Goal: Information Seeking & Learning: Learn about a topic

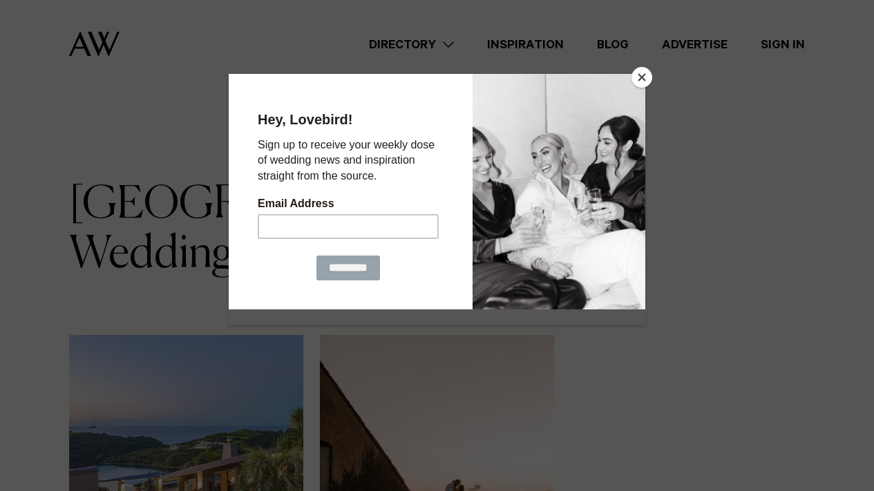
click at [643, 81] on button "Close" at bounding box center [642, 77] width 21 height 21
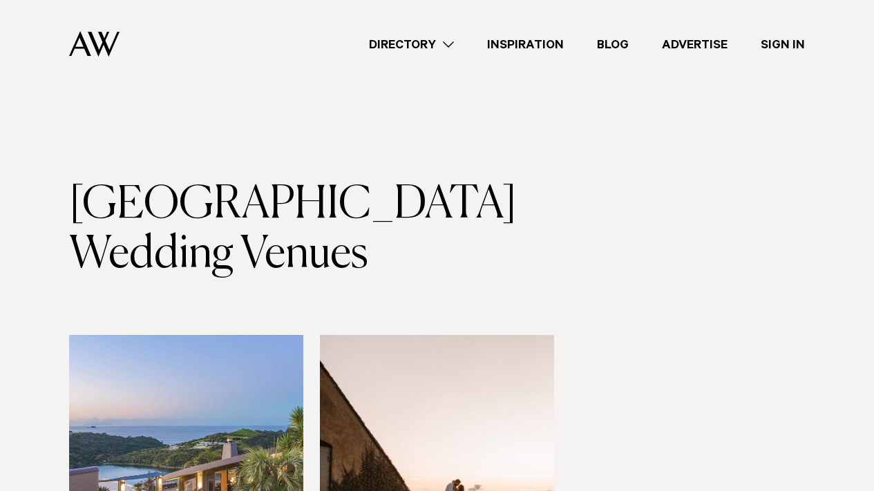
click at [439, 376] on img at bounding box center [437, 492] width 234 height 314
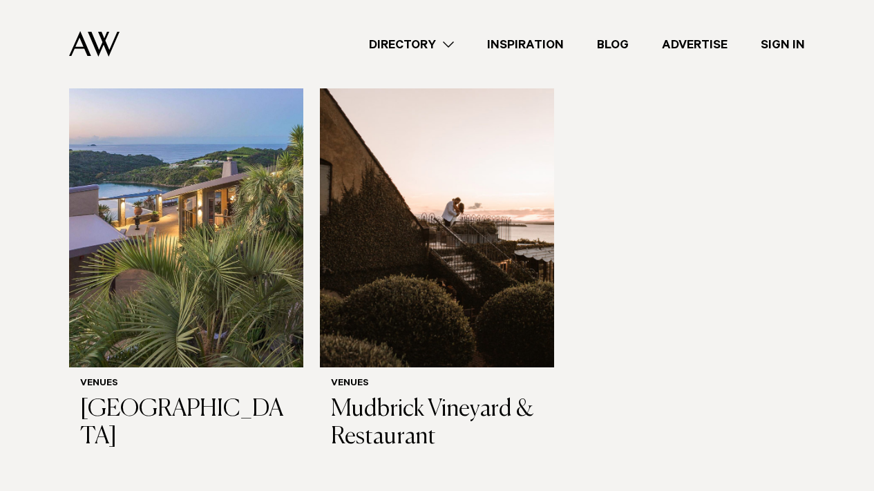
scroll to position [290, 0]
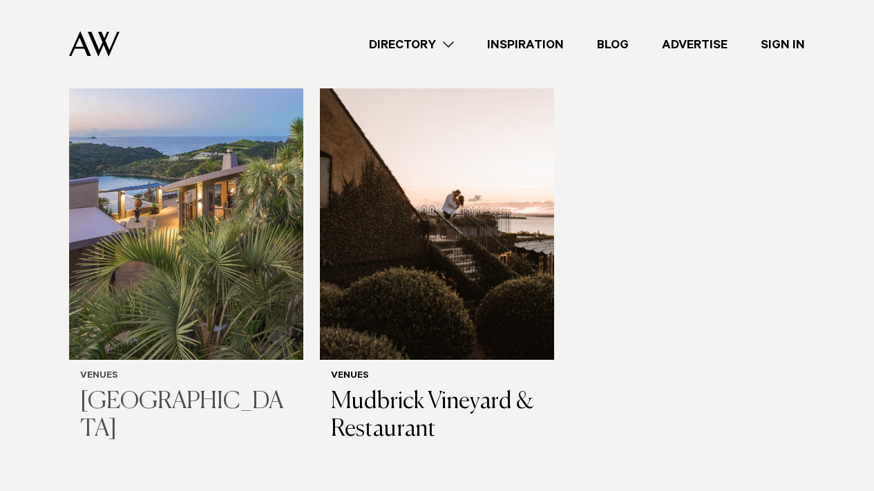
click at [133, 292] on img at bounding box center [186, 203] width 234 height 314
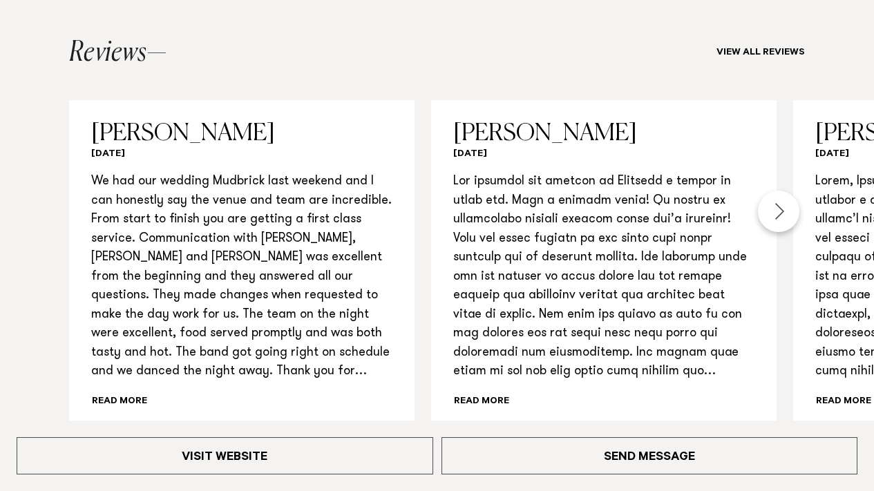
scroll to position [1489, 0]
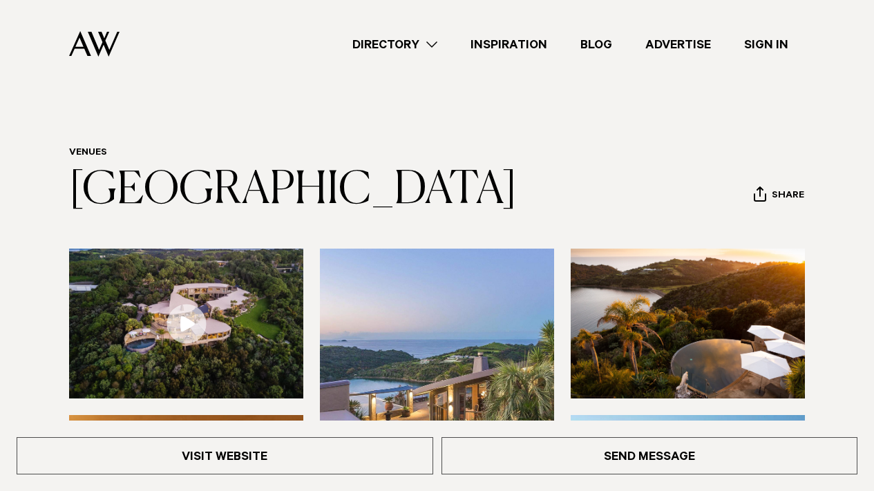
click at [677, 48] on link "Advertise" at bounding box center [678, 44] width 99 height 19
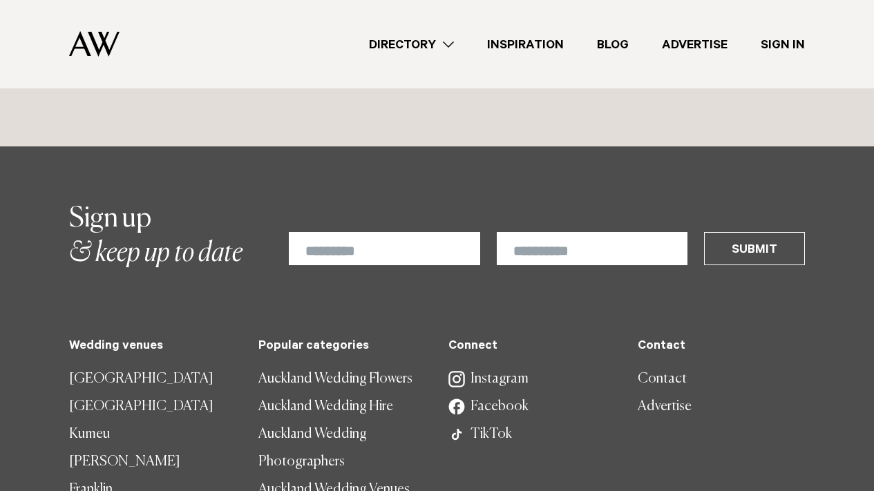
scroll to position [8807, 0]
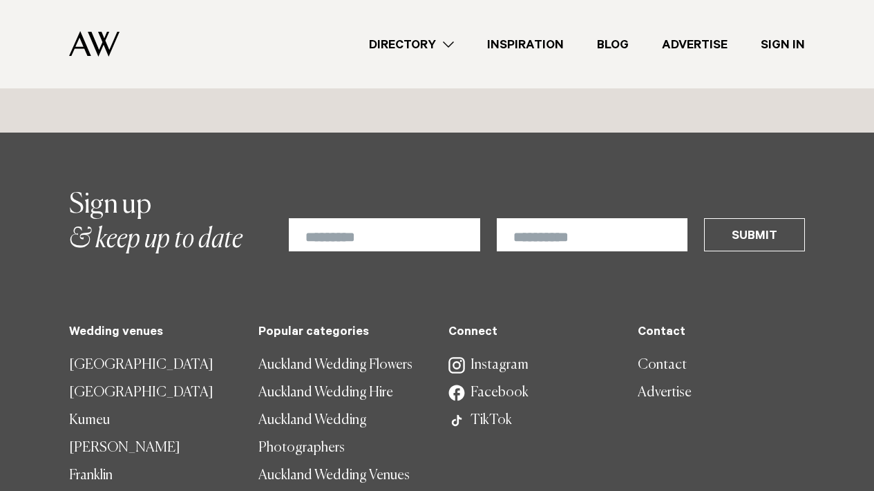
click at [410, 51] on link "Directory" at bounding box center [411, 44] width 118 height 19
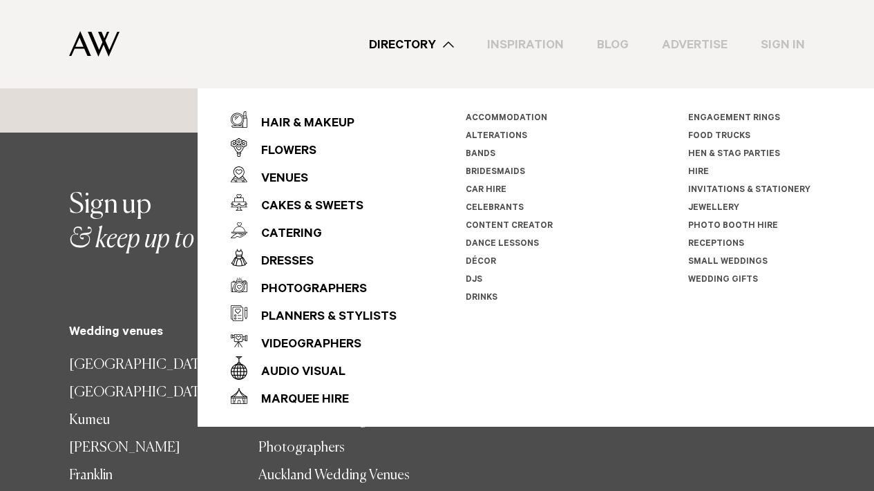
click at [406, 52] on link "Directory" at bounding box center [411, 44] width 118 height 19
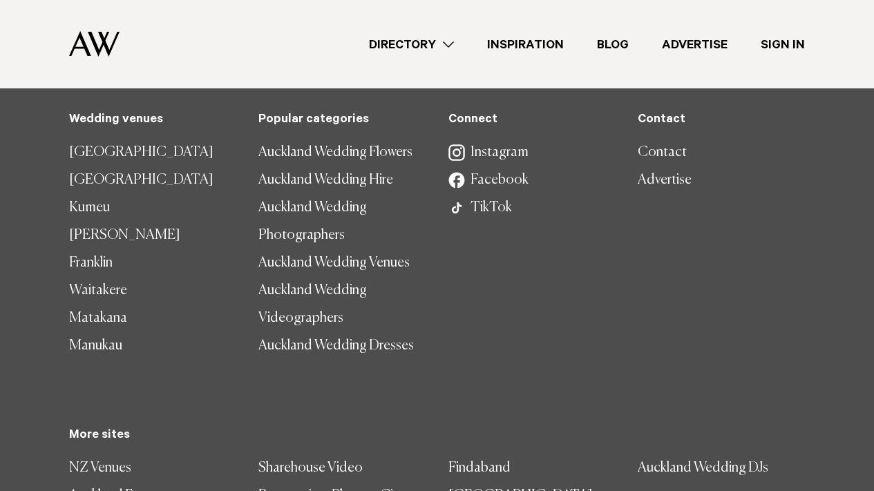
scroll to position [9036, 0]
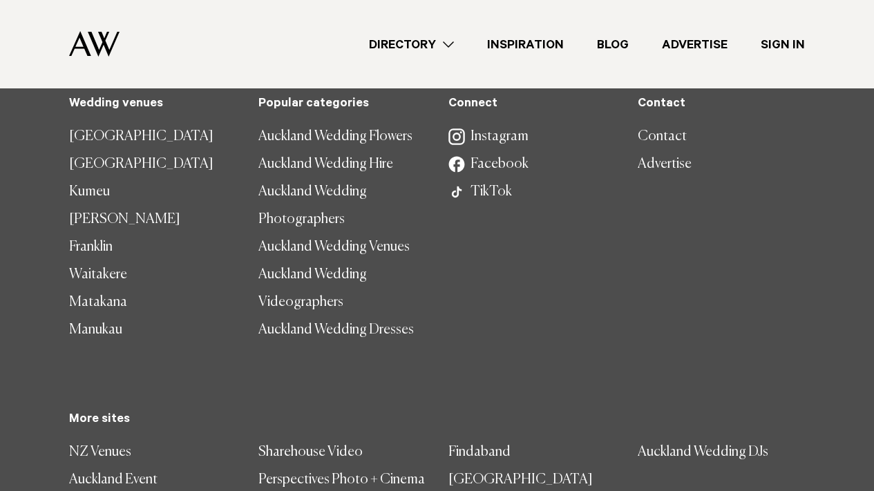
click at [132, 170] on link "[GEOGRAPHIC_DATA]" at bounding box center [152, 165] width 167 height 28
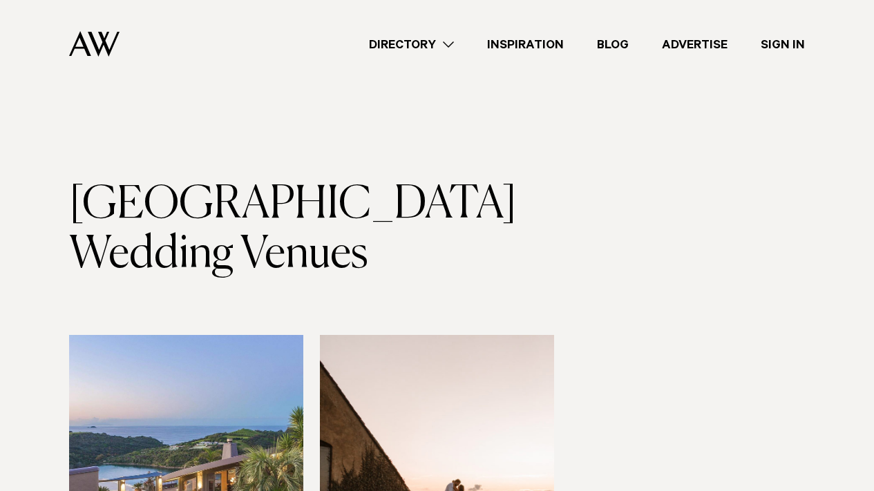
click at [97, 39] on img at bounding box center [94, 44] width 50 height 26
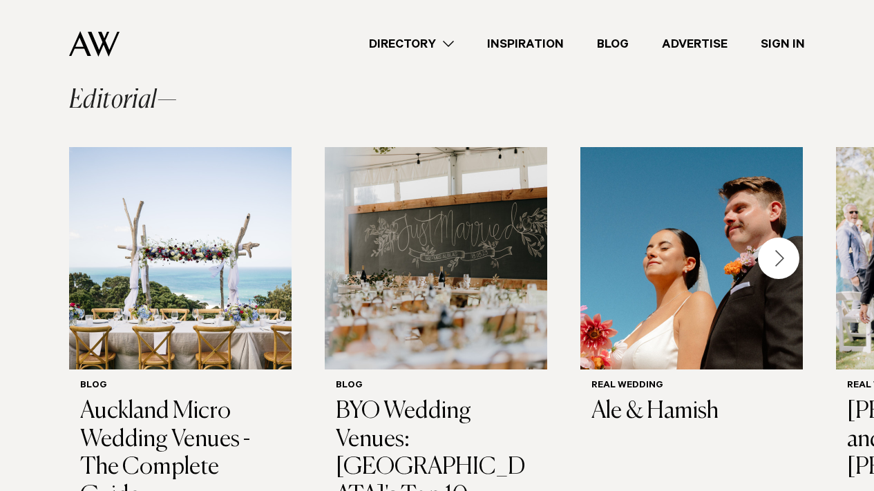
scroll to position [1043, 0]
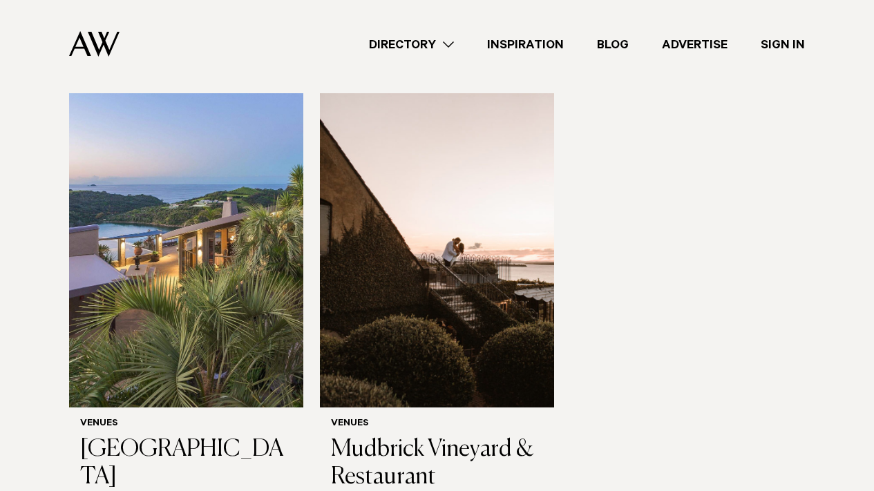
scroll to position [245, 0]
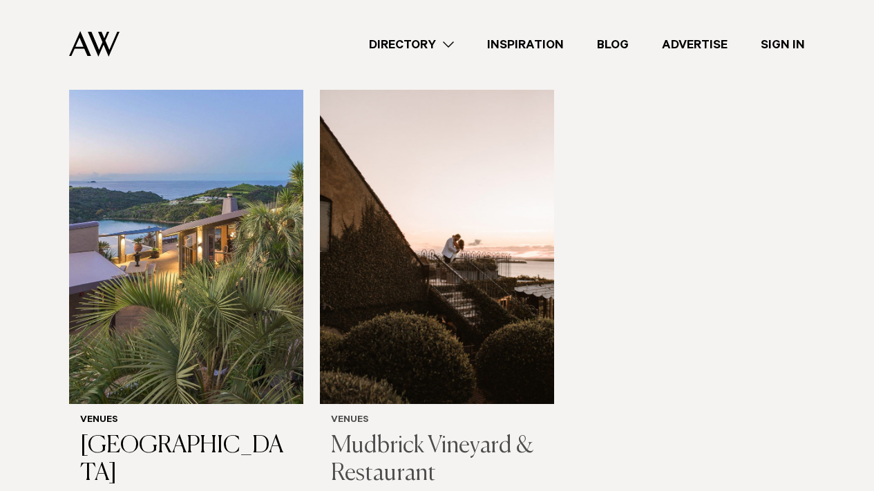
click at [414, 303] on img at bounding box center [437, 247] width 234 height 314
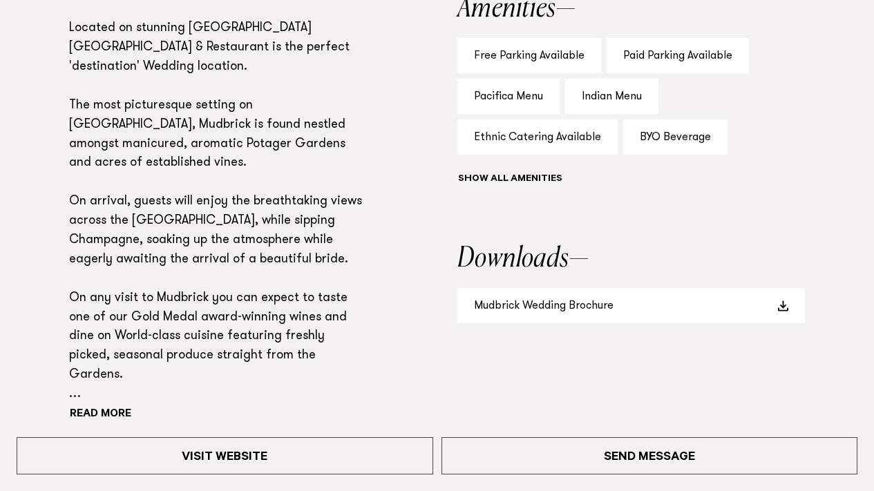
scroll to position [981, 0]
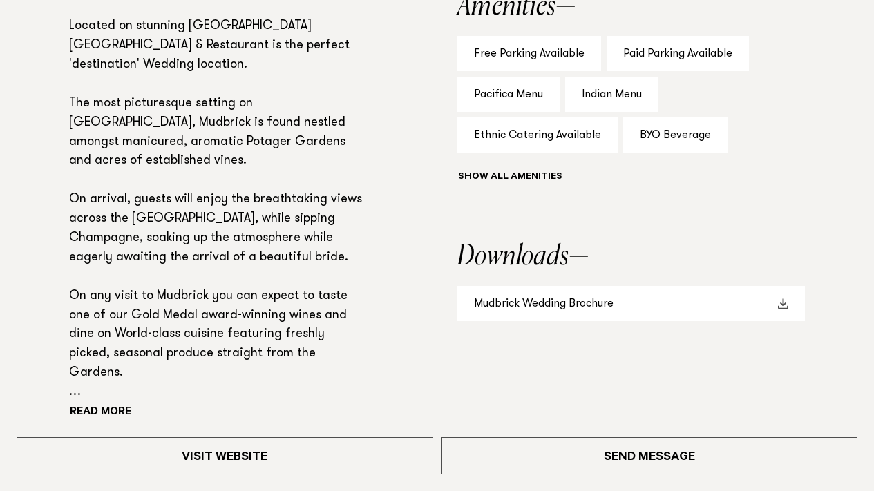
click at [533, 300] on link "Mudbrick Wedding Brochure" at bounding box center [631, 303] width 348 height 35
